Goal: Task Accomplishment & Management: Manage account settings

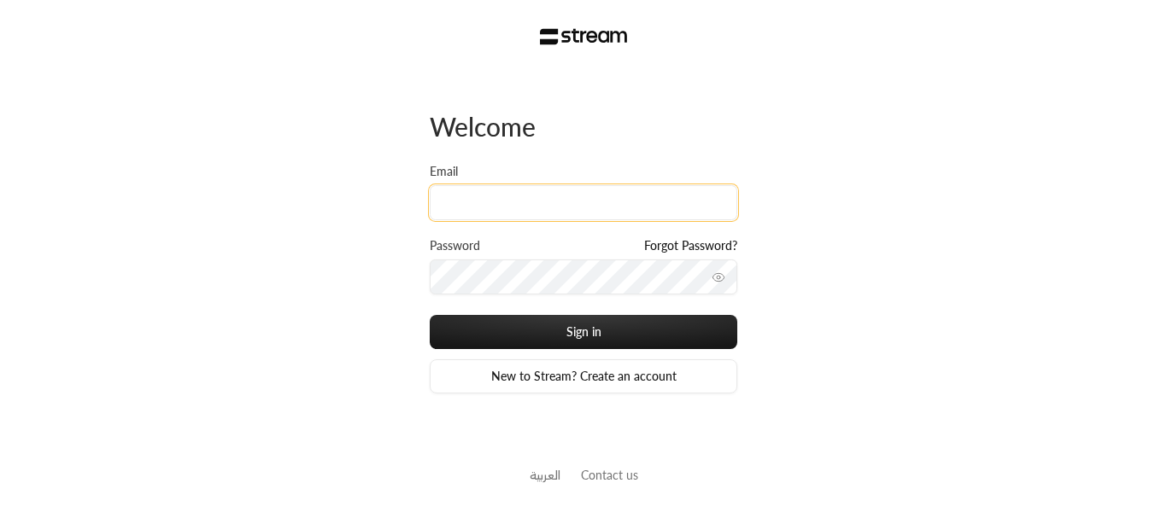
click at [538, 212] on input "Email" at bounding box center [583, 202] width 307 height 35
paste input "[PERSON_NAME][EMAIL_ADDRESS][DOMAIN_NAME]"
type input "[PERSON_NAME][EMAIL_ADDRESS][DOMAIN_NAME]"
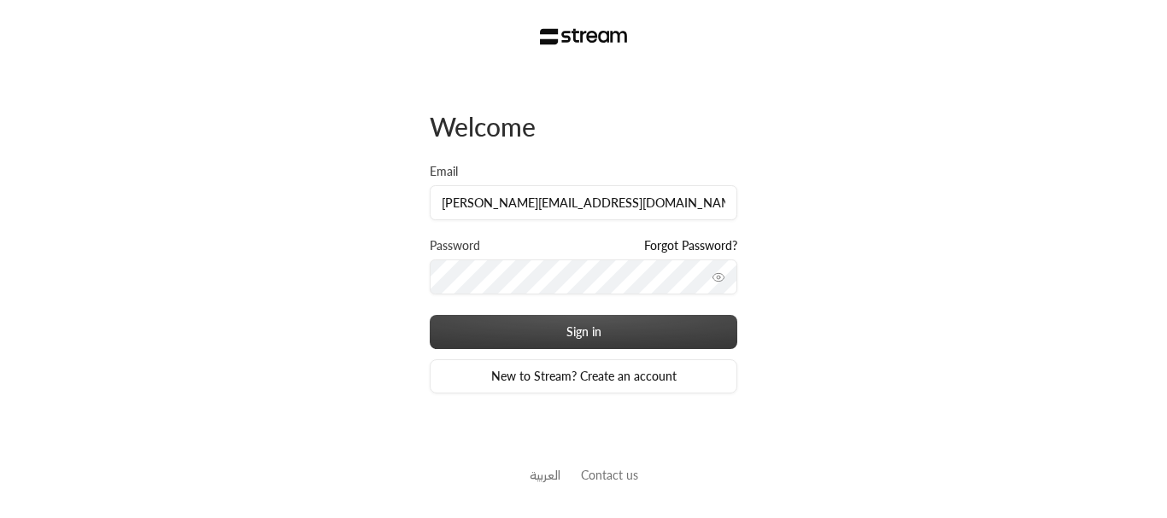
click at [548, 323] on button "Sign in" at bounding box center [583, 332] width 307 height 34
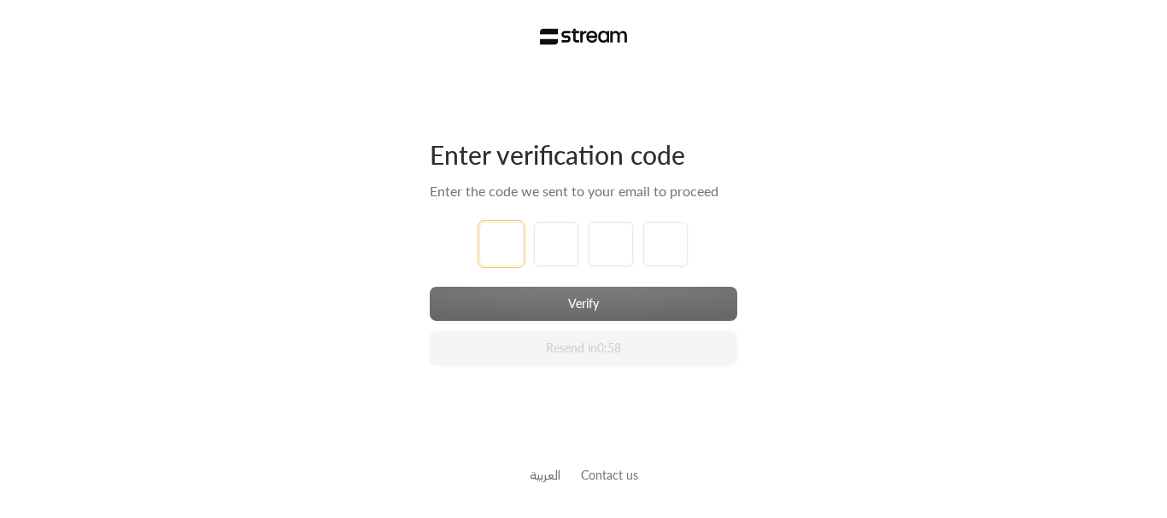
type input "1"
type input "2"
type input "3"
type input "4"
